Goal: Feedback & Contribution: Leave review/rating

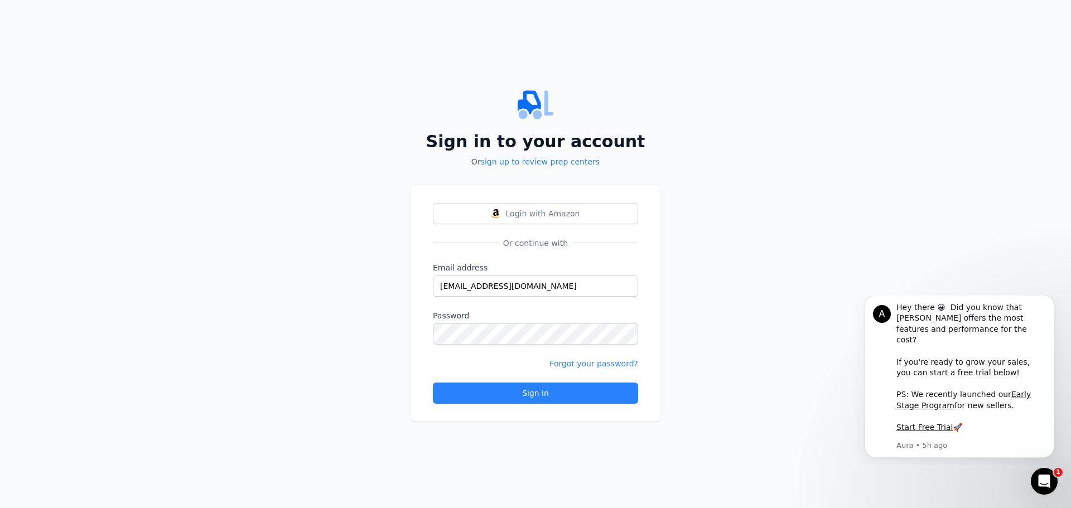
click at [433, 297] on div at bounding box center [433, 297] width 0 height 0
type input "[EMAIL_ADDRESS][DOMAIN_NAME]"
click at [539, 398] on div "Sign in" at bounding box center [535, 393] width 186 height 11
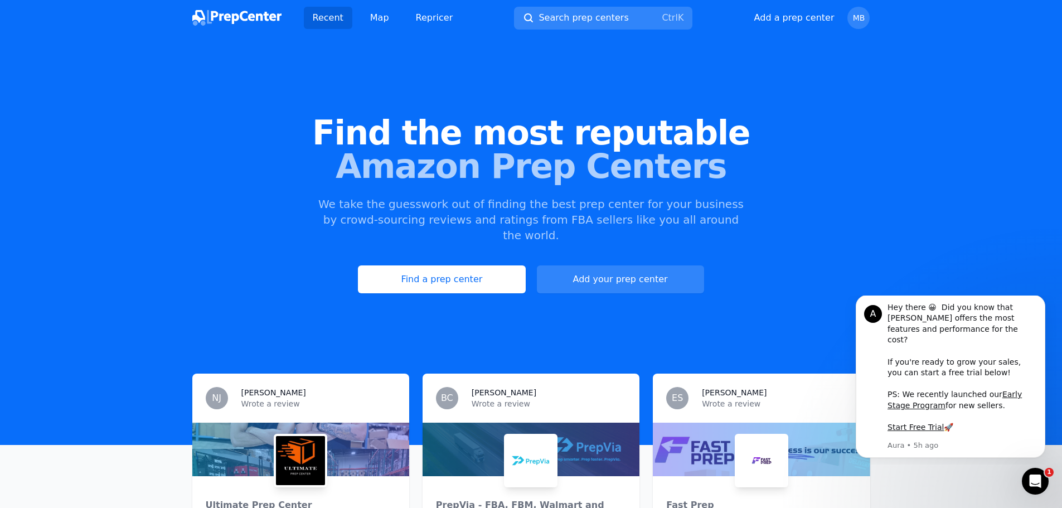
click at [866, 1] on div "Recent Map Repricer Search prep centers Ctrl K Open main menu Add a prep center…" at bounding box center [531, 18] width 678 height 36
click at [863, 11] on span "MB" at bounding box center [859, 18] width 22 height 22
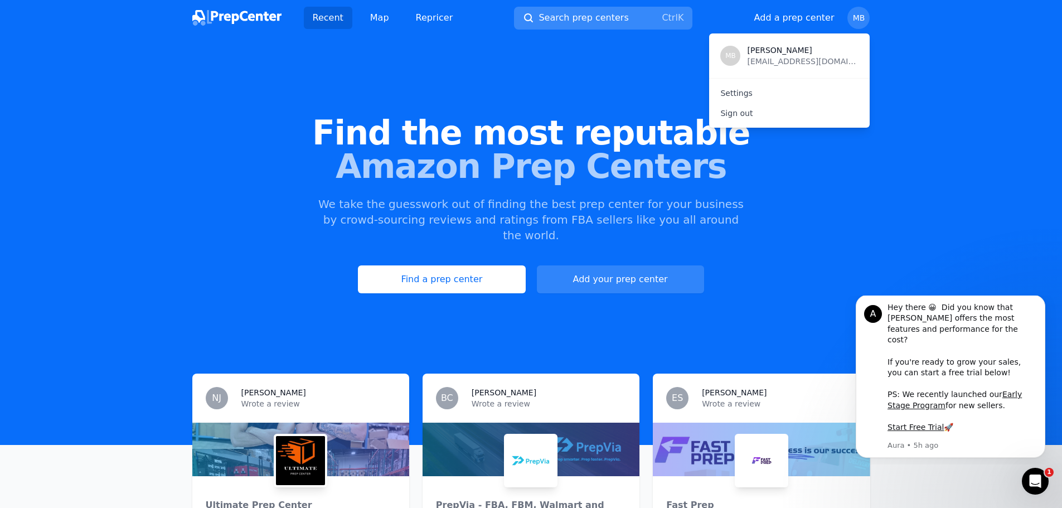
click at [549, 16] on span "Search prep centers" at bounding box center [584, 17] width 90 height 13
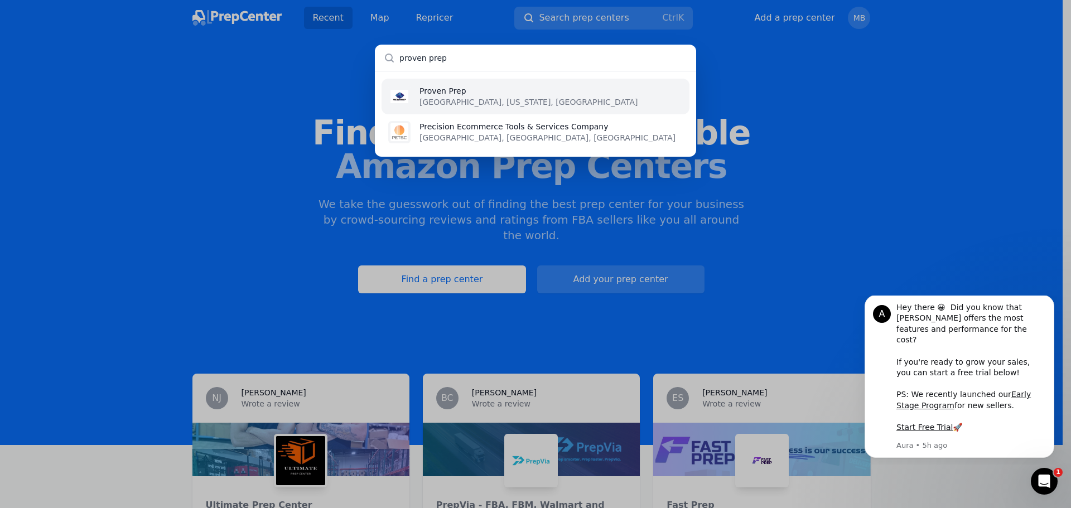
type input "proven prep"
click at [563, 81] on li "Proven Prep [GEOGRAPHIC_DATA], [US_STATE], [GEOGRAPHIC_DATA]" at bounding box center [535, 97] width 308 height 36
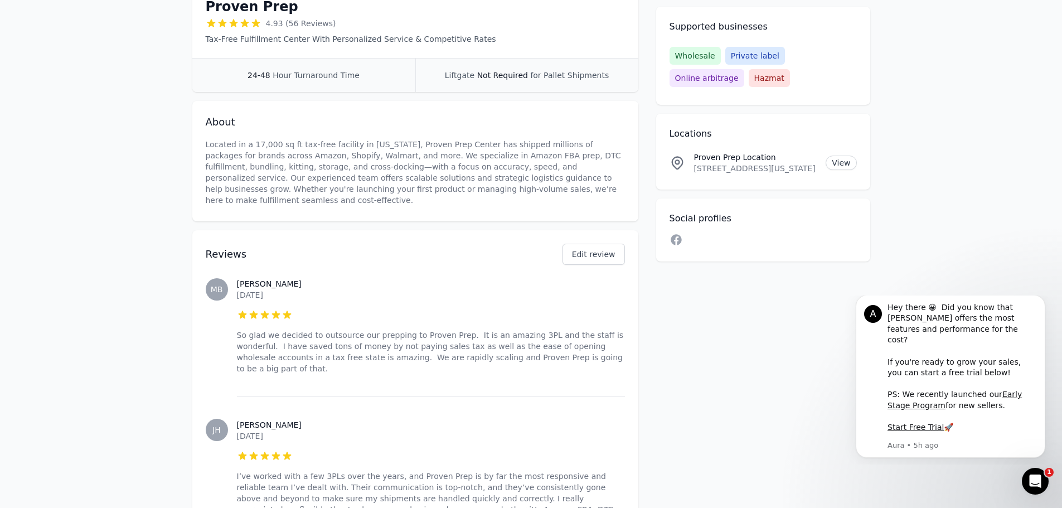
scroll to position [390, 0]
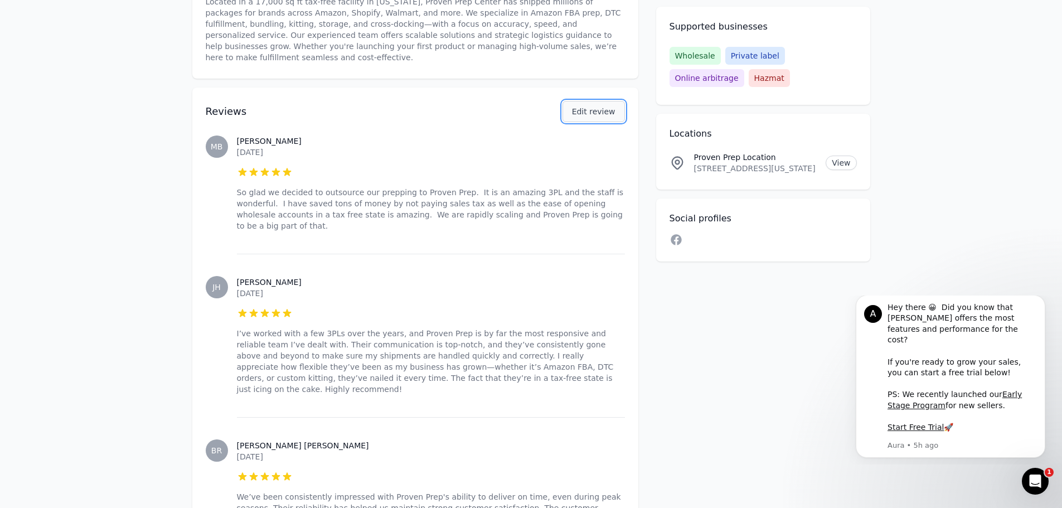
click at [614, 101] on button "Edit review" at bounding box center [594, 111] width 62 height 21
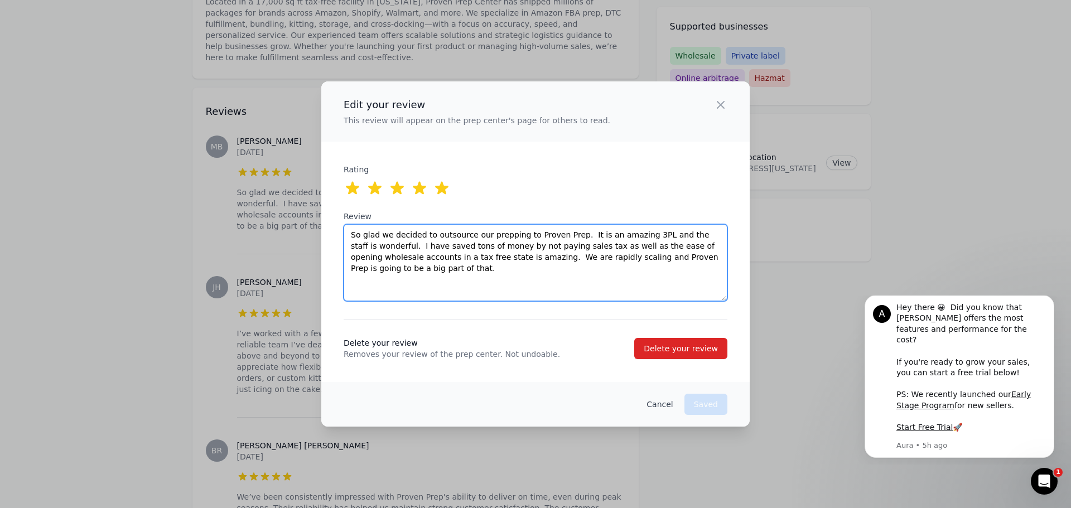
click at [450, 267] on textarea "So glad we decided to outsource our prepping to Proven Prep. It is an amazing 3…" at bounding box center [535, 262] width 384 height 77
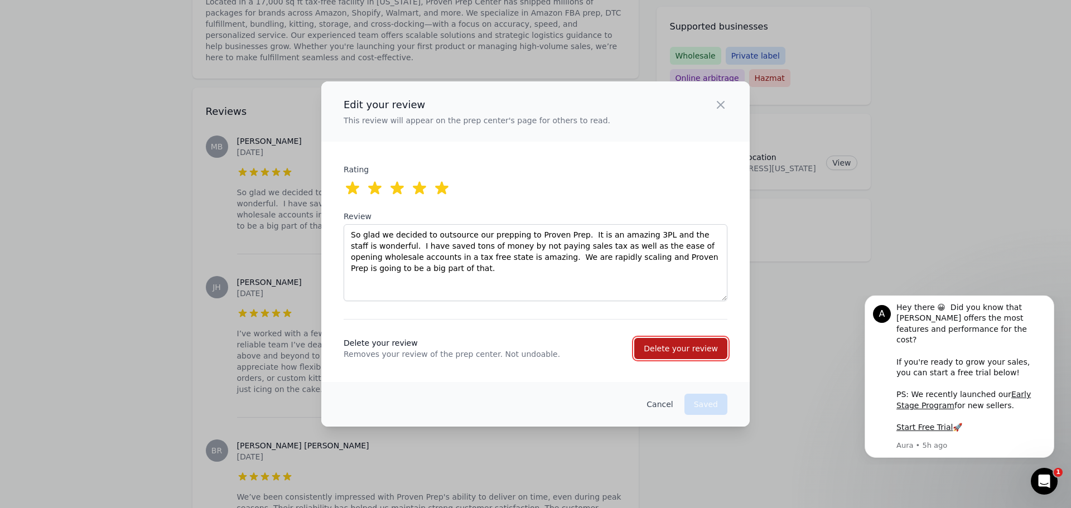
click at [666, 351] on div "Delete your review" at bounding box center [680, 348] width 74 height 11
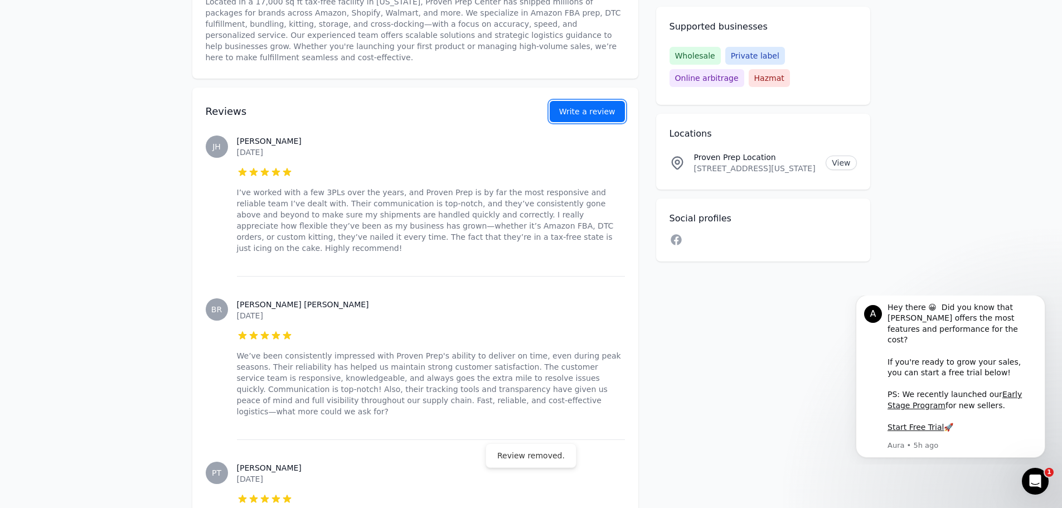
click at [601, 101] on button "Write a review" at bounding box center [587, 111] width 75 height 21
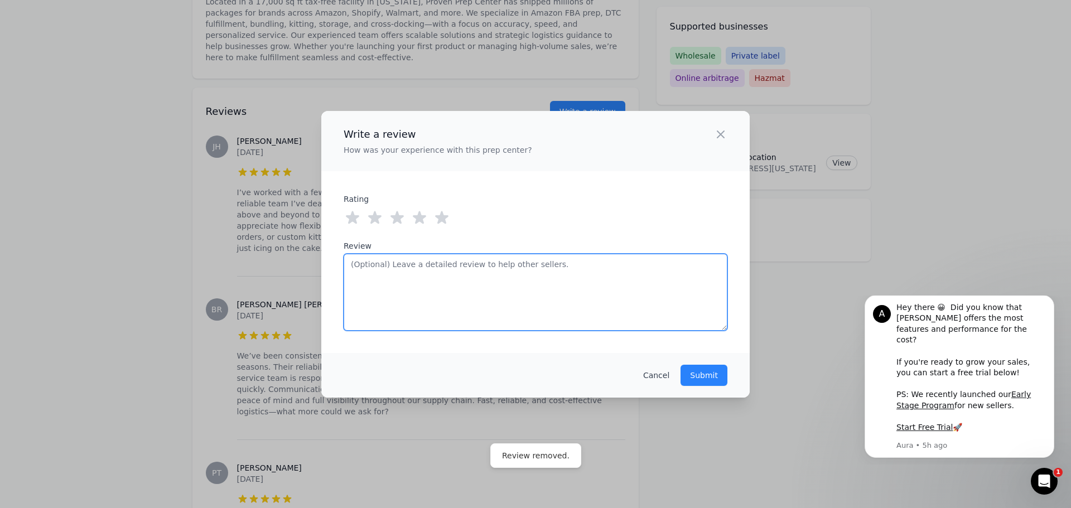
click at [455, 293] on textarea "Review" at bounding box center [535, 292] width 384 height 77
paste textarea "So glad we decided to outsource our prepping to Proven Prep. It is an amazing 3…"
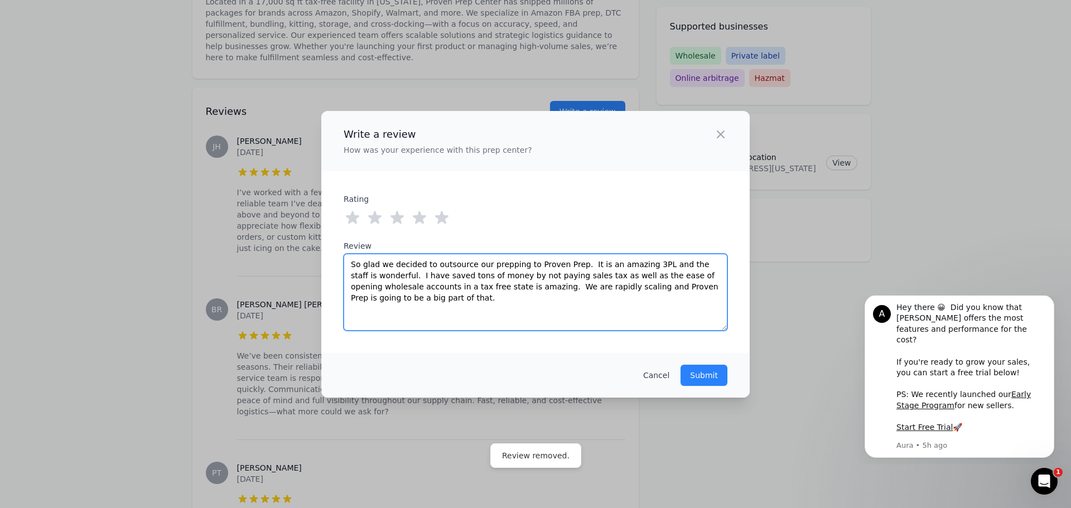
type textarea "So glad we decided to outsource our prepping to Proven Prep. It is an amazing 3…"
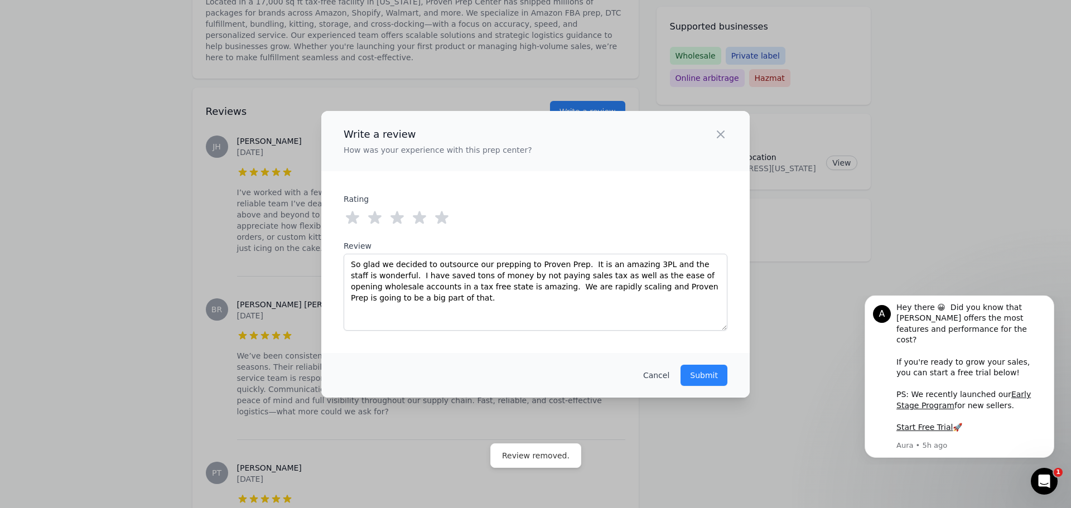
click at [446, 216] on icon at bounding box center [441, 217] width 13 height 13
click at [712, 377] on p "Submit" at bounding box center [704, 375] width 28 height 11
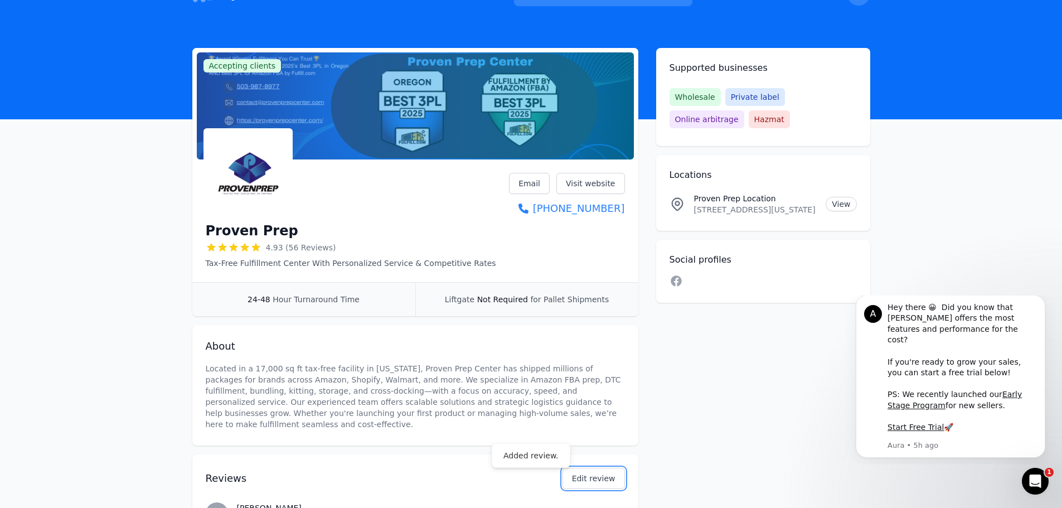
scroll to position [0, 0]
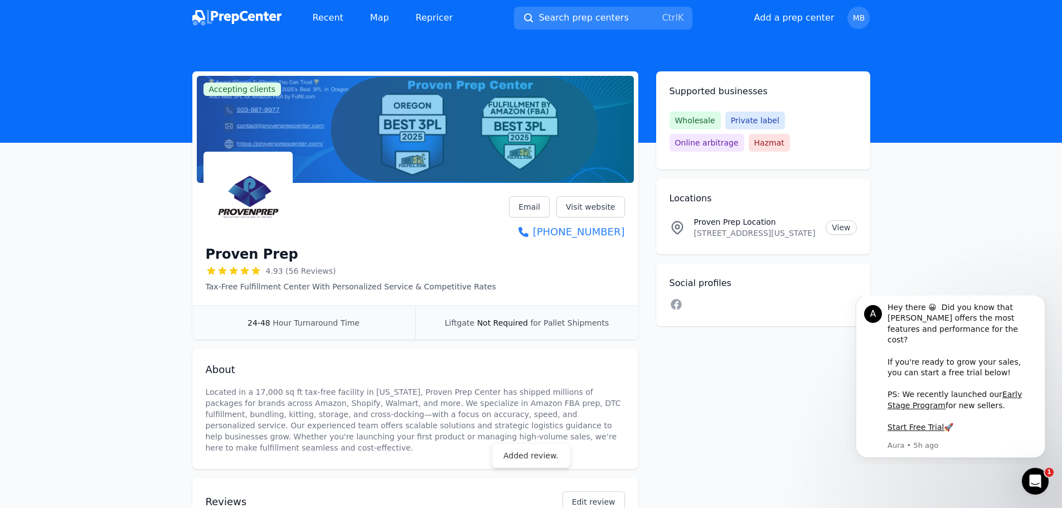
click at [246, 16] on img at bounding box center [236, 18] width 89 height 16
